Goal: Task Accomplishment & Management: Manage account settings

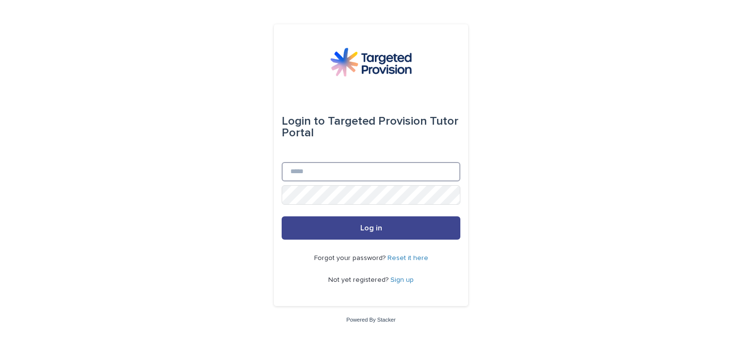
type input "**********"
click at [373, 234] on button "Log in" at bounding box center [371, 228] width 179 height 23
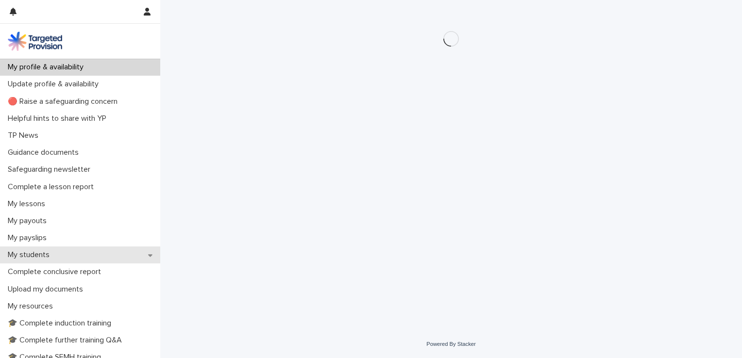
click at [148, 255] on icon at bounding box center [150, 255] width 4 height 2
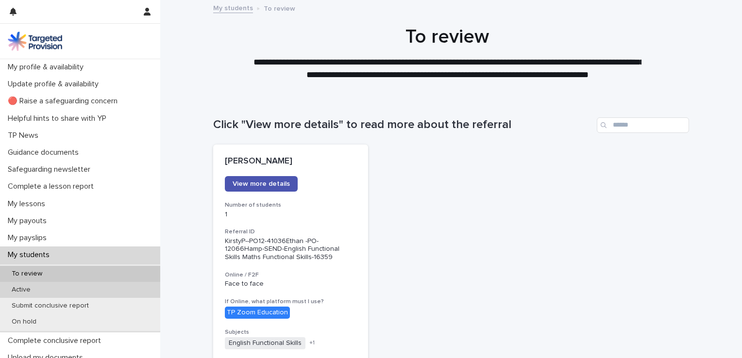
click at [21, 288] on p "Active" at bounding box center [21, 290] width 34 height 8
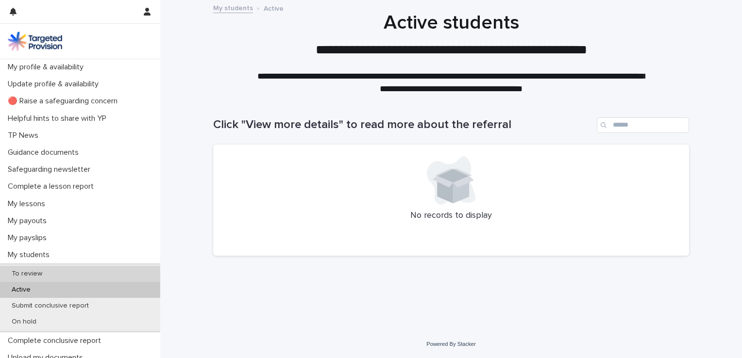
click at [29, 275] on p "To review" at bounding box center [27, 274] width 46 height 8
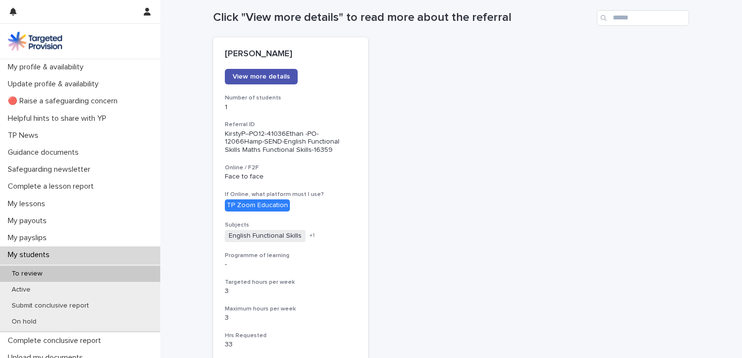
scroll to position [107, 0]
click at [266, 75] on span "View more details" at bounding box center [261, 77] width 57 height 7
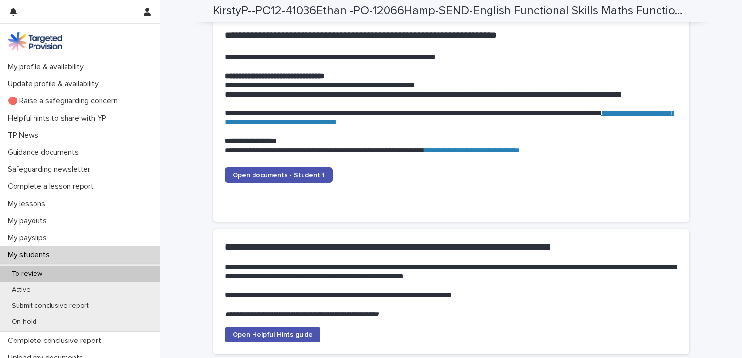
scroll to position [934, 0]
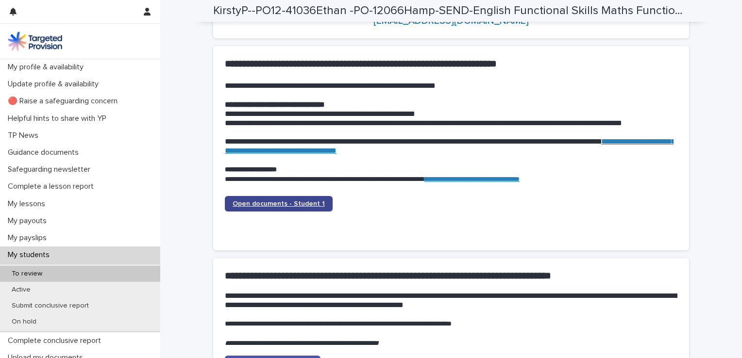
click at [266, 201] on span "Open documents - Student 1" at bounding box center [279, 204] width 92 height 7
click at [263, 198] on link "Open documents - Student 1" at bounding box center [279, 204] width 108 height 16
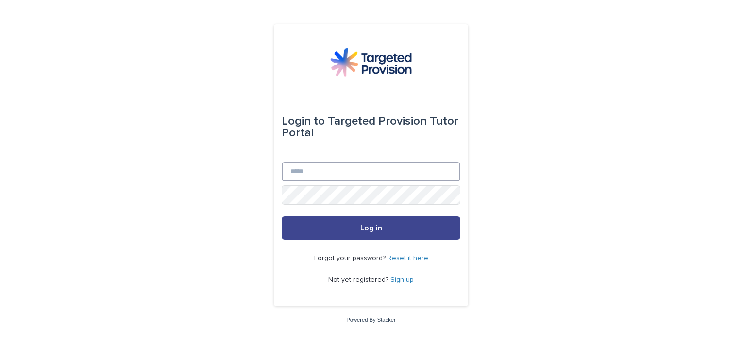
type input "**********"
click at [373, 229] on span "Log in" at bounding box center [371, 228] width 22 height 8
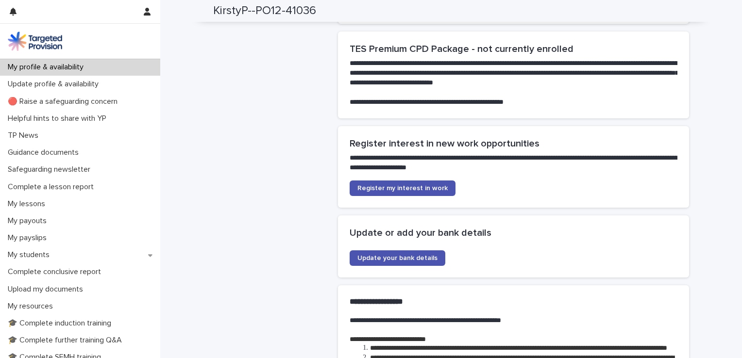
scroll to position [2375, 0]
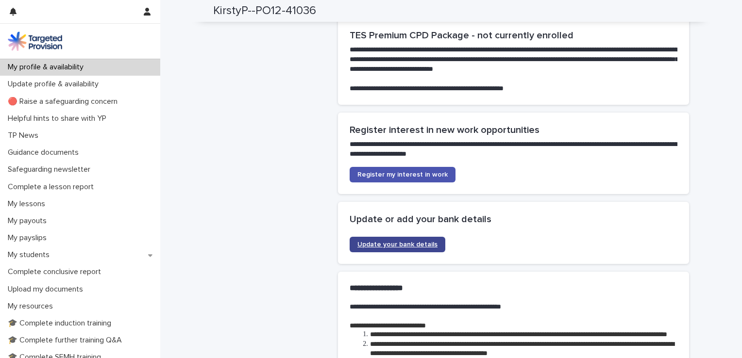
click at [392, 241] on span "Update your bank details" at bounding box center [397, 244] width 80 height 7
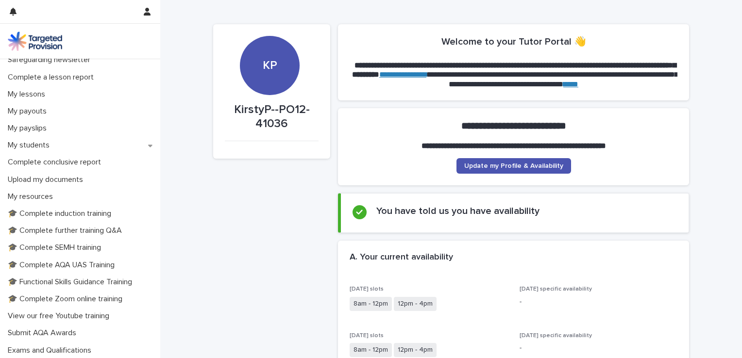
scroll to position [106, 0]
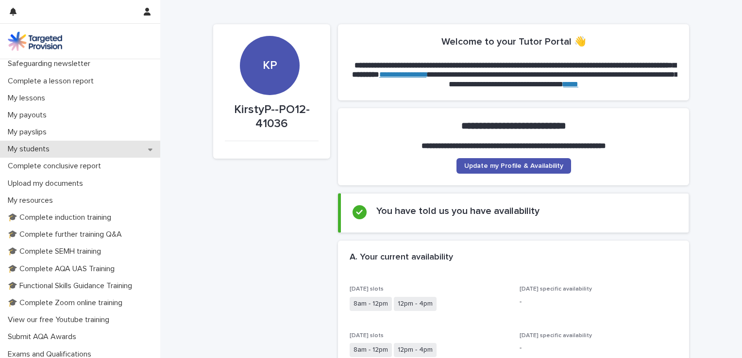
click at [91, 151] on div "My students" at bounding box center [80, 149] width 160 height 17
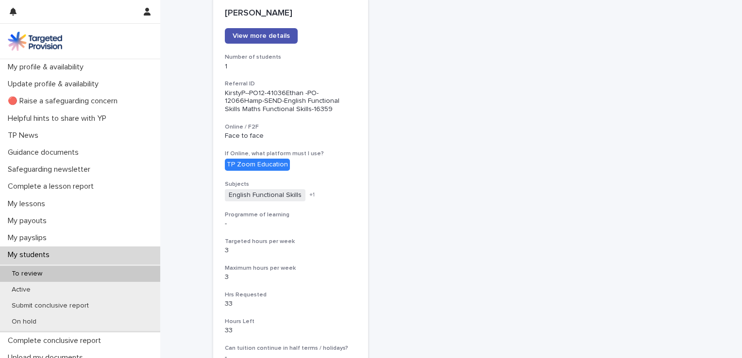
scroll to position [106, 0]
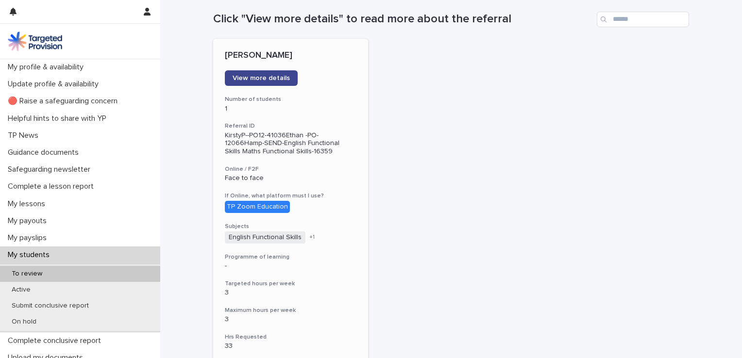
click at [264, 75] on span "View more details" at bounding box center [261, 78] width 57 height 7
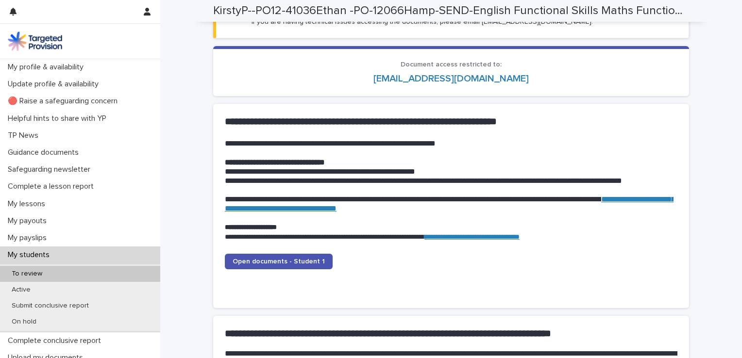
scroll to position [901, 0]
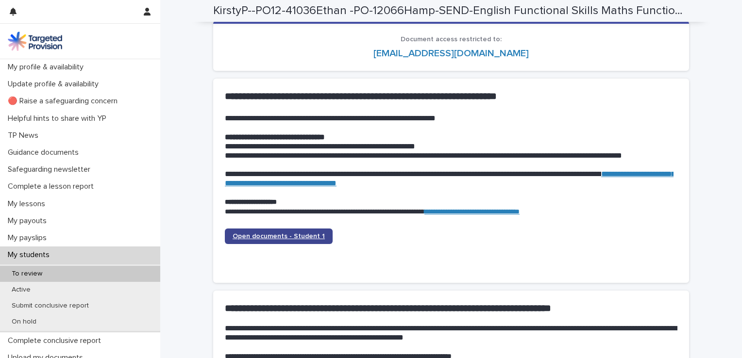
click at [248, 236] on span "Open documents - Student 1" at bounding box center [279, 236] width 92 height 7
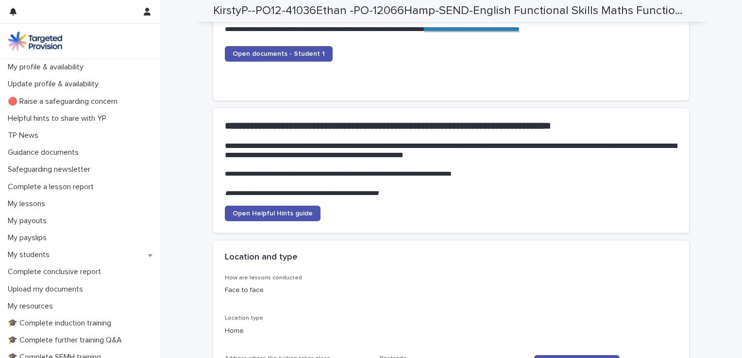
scroll to position [1087, 0]
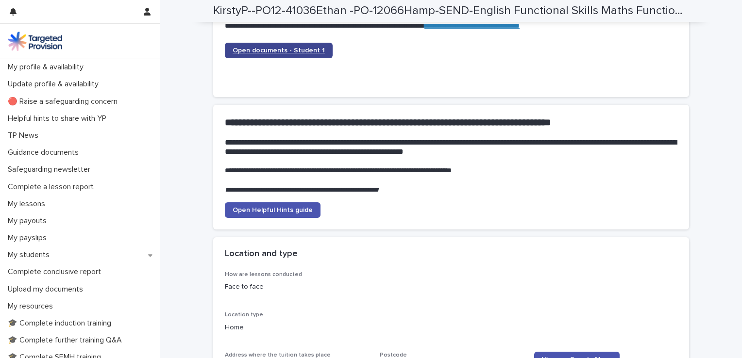
click at [270, 48] on span "Open documents - Student 1" at bounding box center [279, 50] width 92 height 7
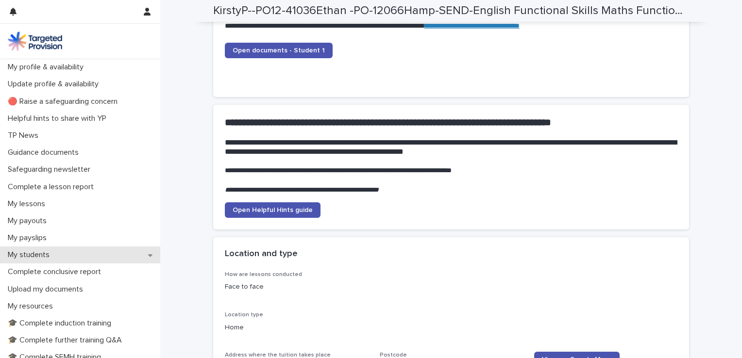
click at [39, 259] on p "My students" at bounding box center [30, 255] width 53 height 9
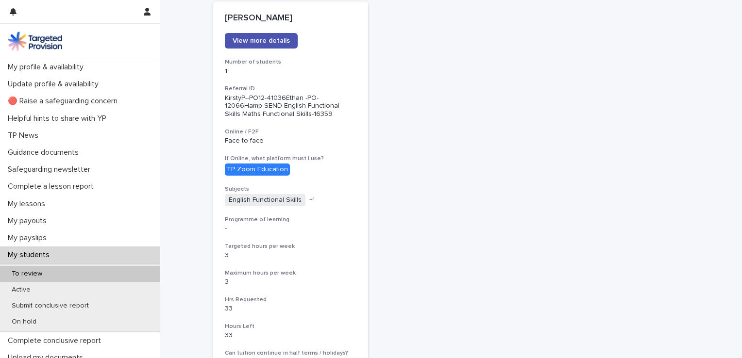
scroll to position [136, 0]
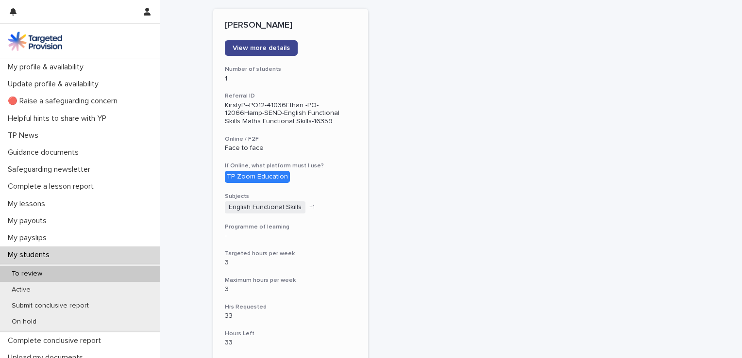
click at [262, 47] on span "View more details" at bounding box center [261, 48] width 57 height 7
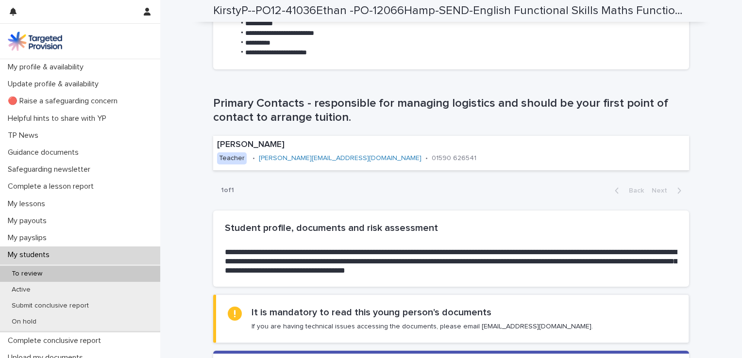
scroll to position [584, 0]
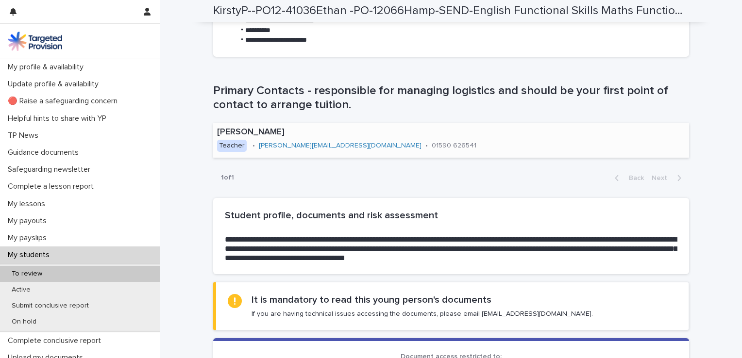
click at [297, 144] on link "[PERSON_NAME][EMAIL_ADDRESS][DOMAIN_NAME]" at bounding box center [340, 145] width 163 height 7
